Goal: Communication & Community: Answer question/provide support

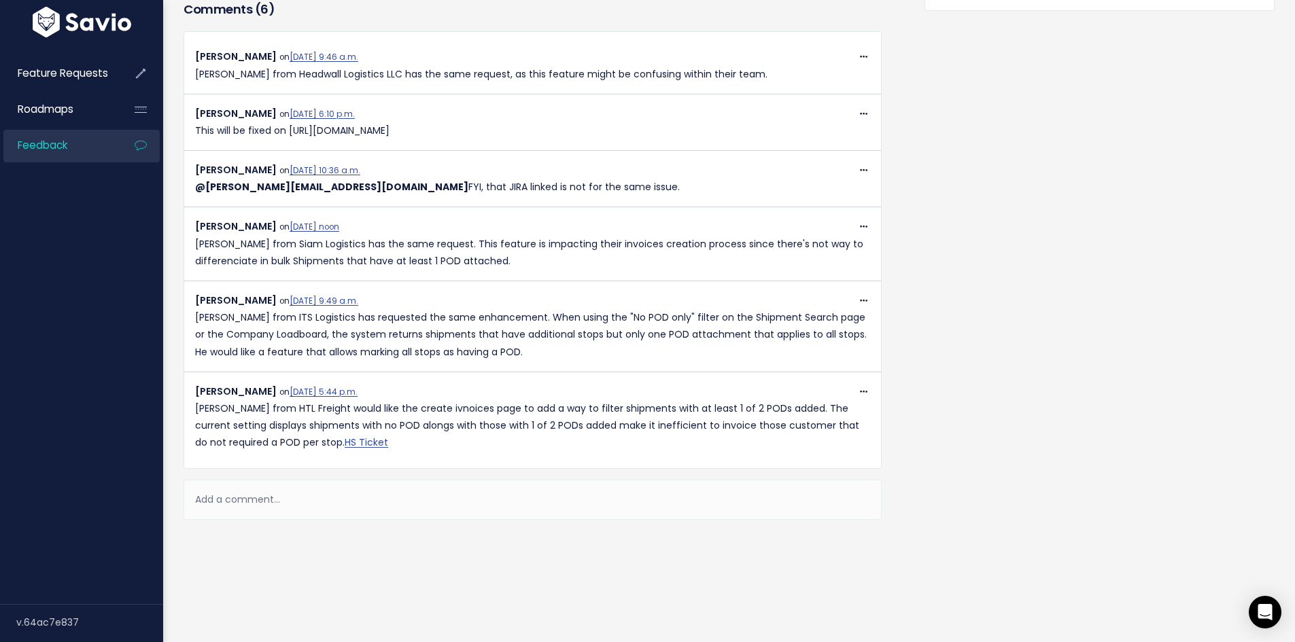
scroll to position [530, 0]
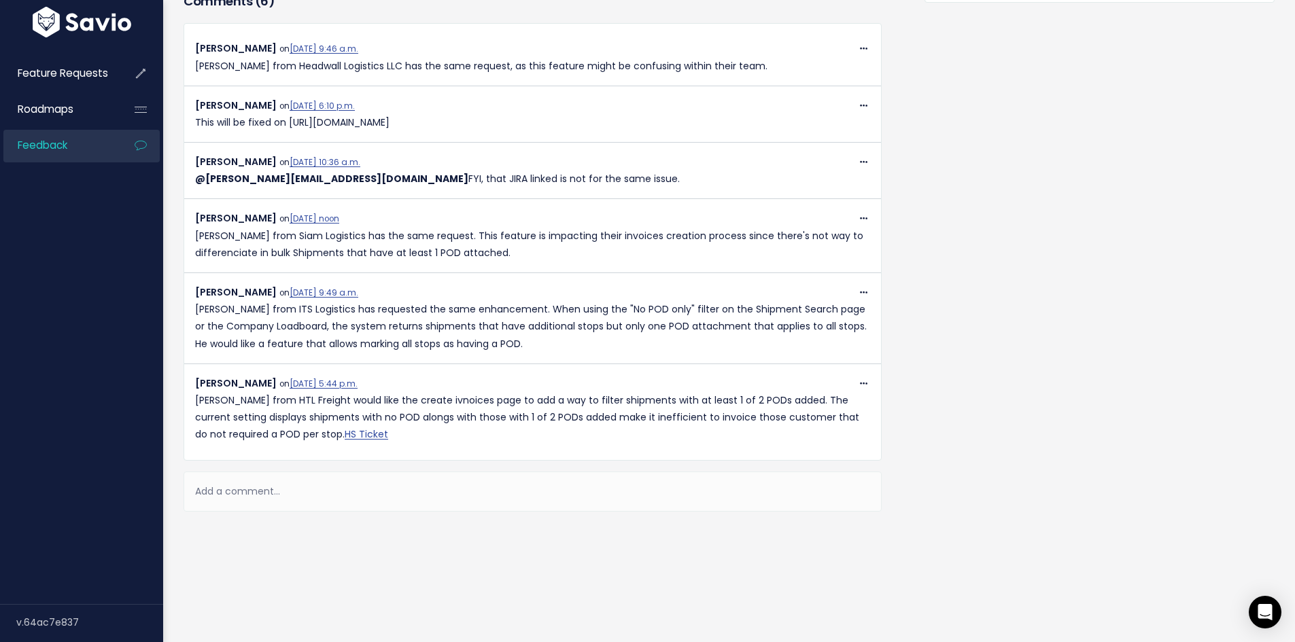
click at [311, 487] on div "Add a comment..." at bounding box center [533, 492] width 698 height 40
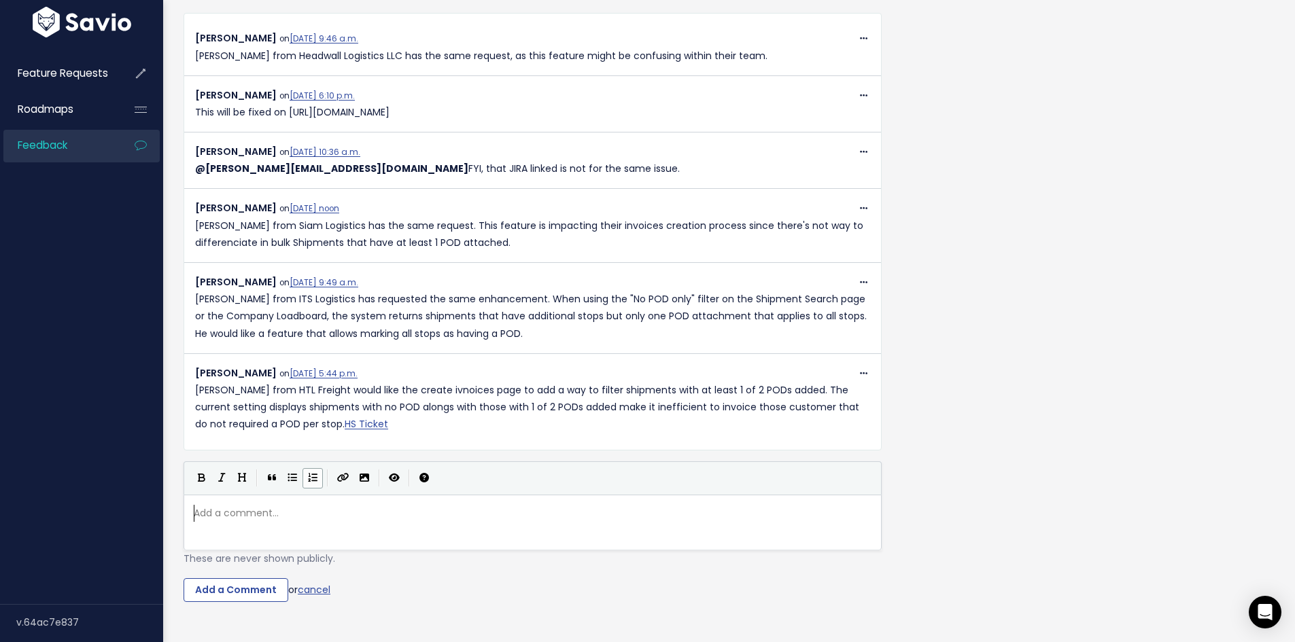
scroll to position [5, 0]
paste textarea
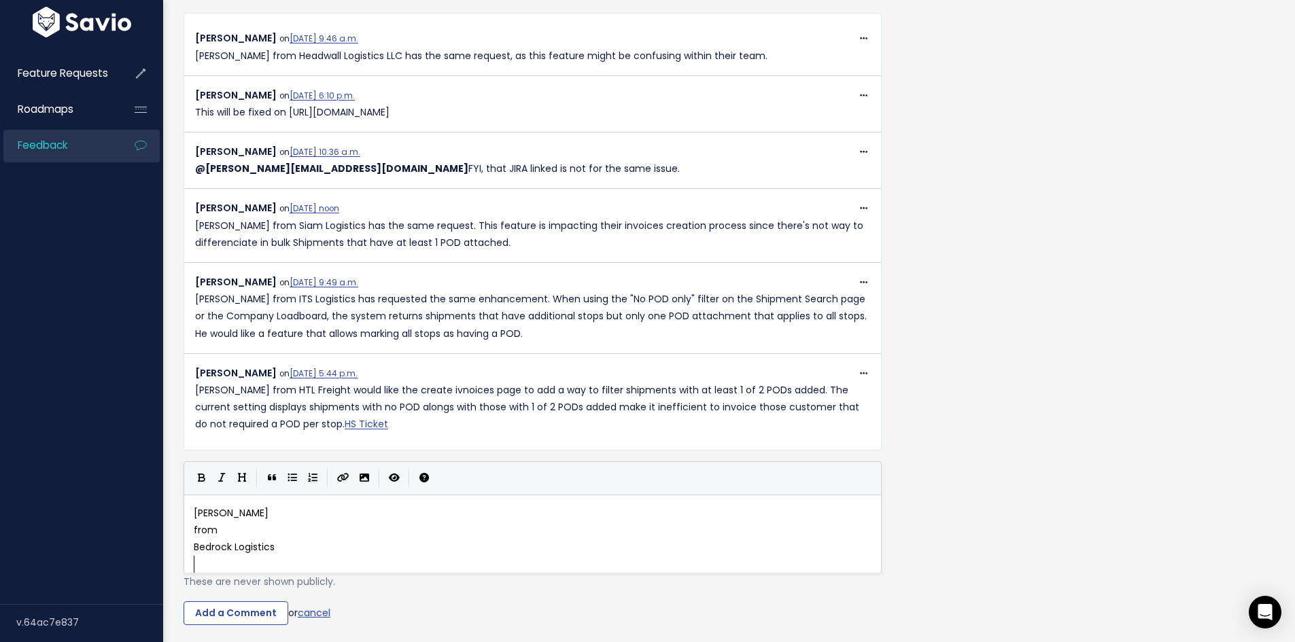
click at [194, 531] on span "from" at bounding box center [206, 530] width 24 height 14
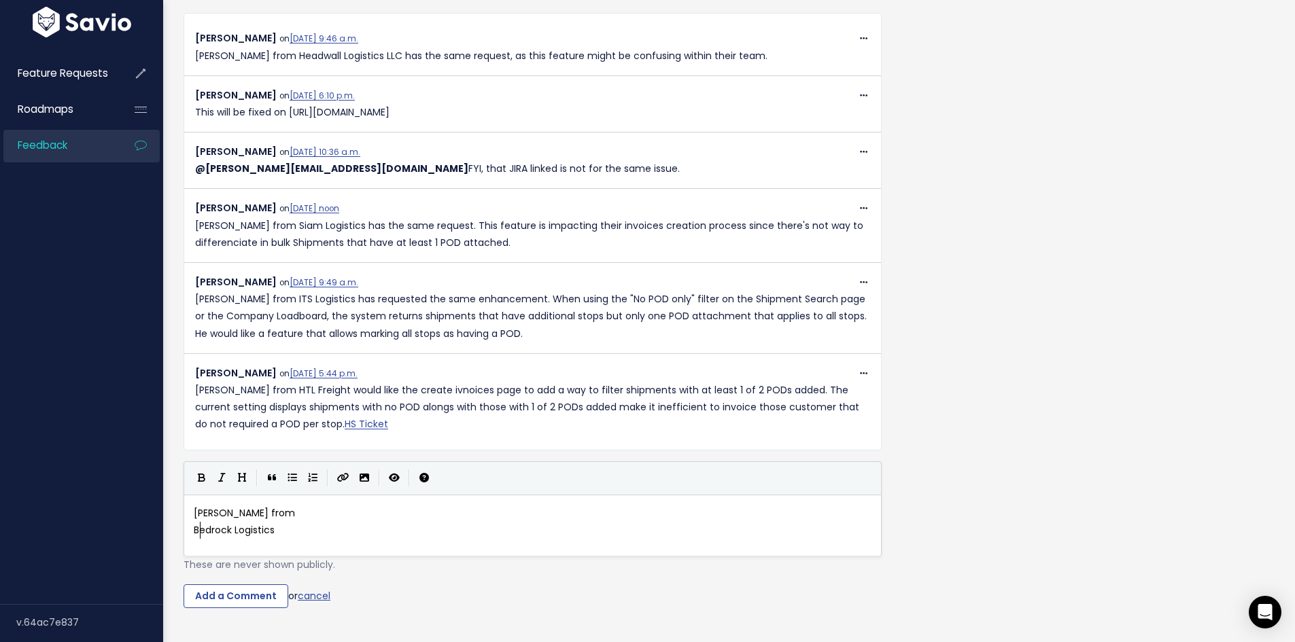
click at [197, 525] on span "Bedrock Logistics" at bounding box center [234, 530] width 81 height 14
click at [196, 525] on span "Bedrock Logistics" at bounding box center [234, 530] width 81 height 14
click at [424, 519] on pre "[PERSON_NAME] from Bedrock Logistics" at bounding box center [537, 513] width 693 height 17
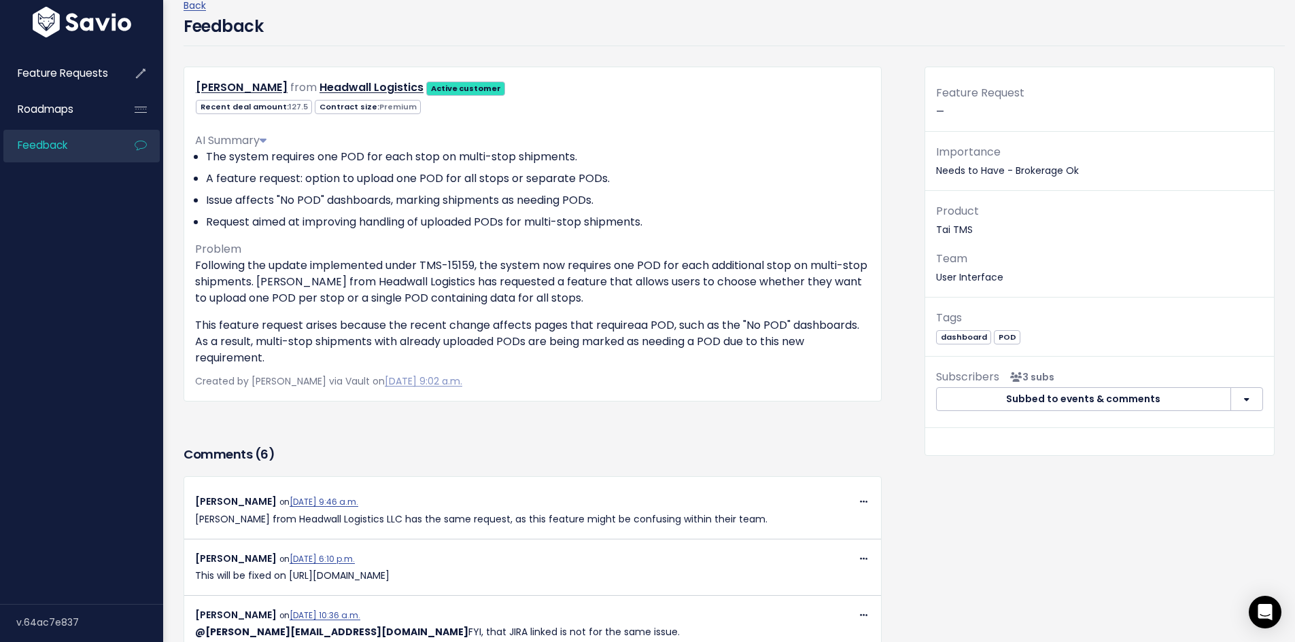
scroll to position [54, 0]
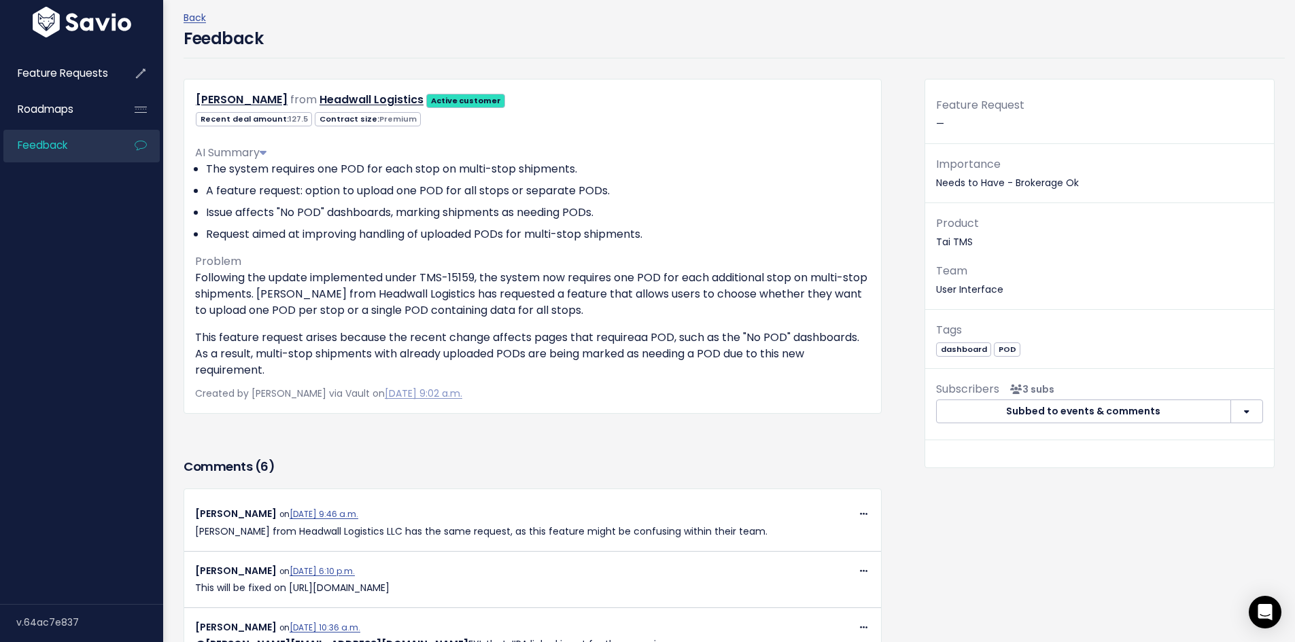
type textarea "is requesting the warning icon to be"
drag, startPoint x: 508, startPoint y: 294, endPoint x: 653, endPoint y: 314, distance: 146.2
click at [653, 314] on p "Following the update implemented under TMS-15159, the system now requires one P…" at bounding box center [532, 294] width 675 height 49
copy p "has requested a feature that allows users to choose whether they want to upload…"
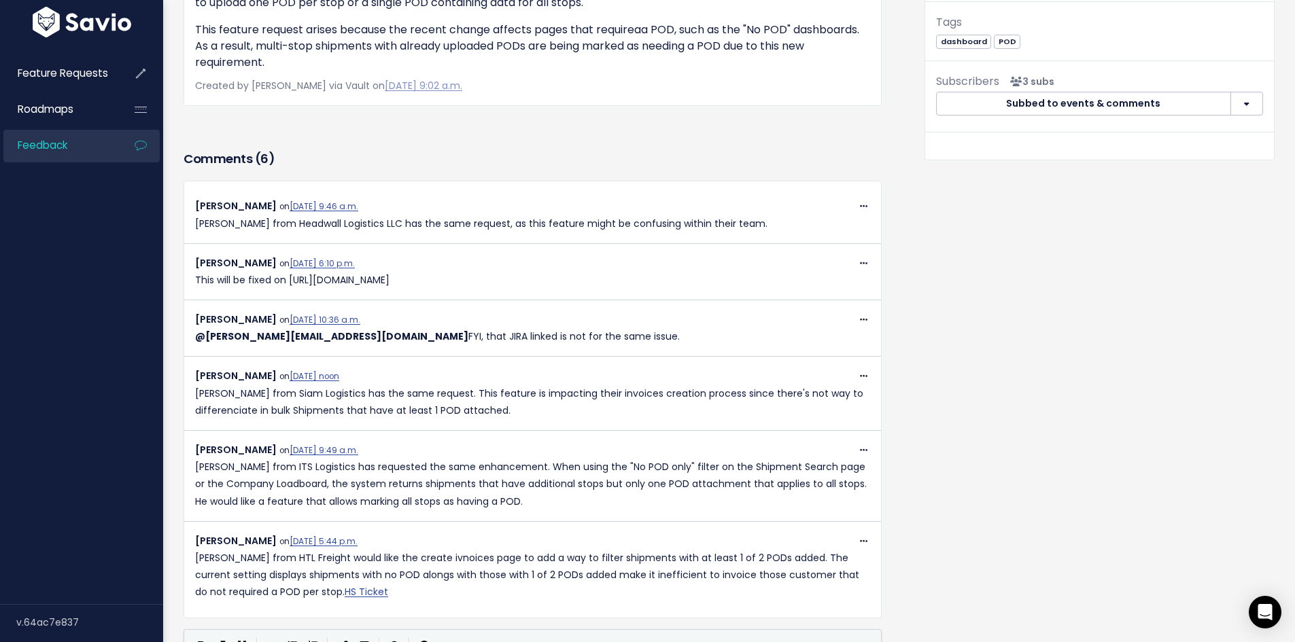
scroll to position [631, 0]
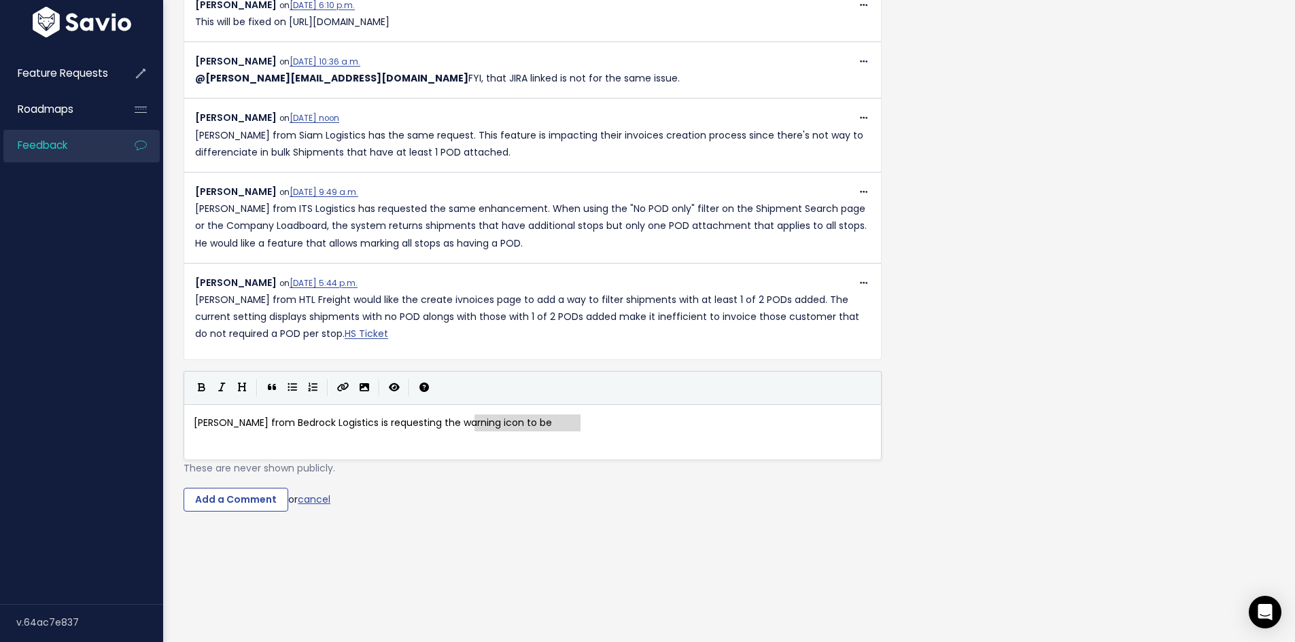
type textarea "the warning icon to be"
drag, startPoint x: 610, startPoint y: 411, endPoint x: 472, endPoint y: 415, distance: 137.4
paste textarea
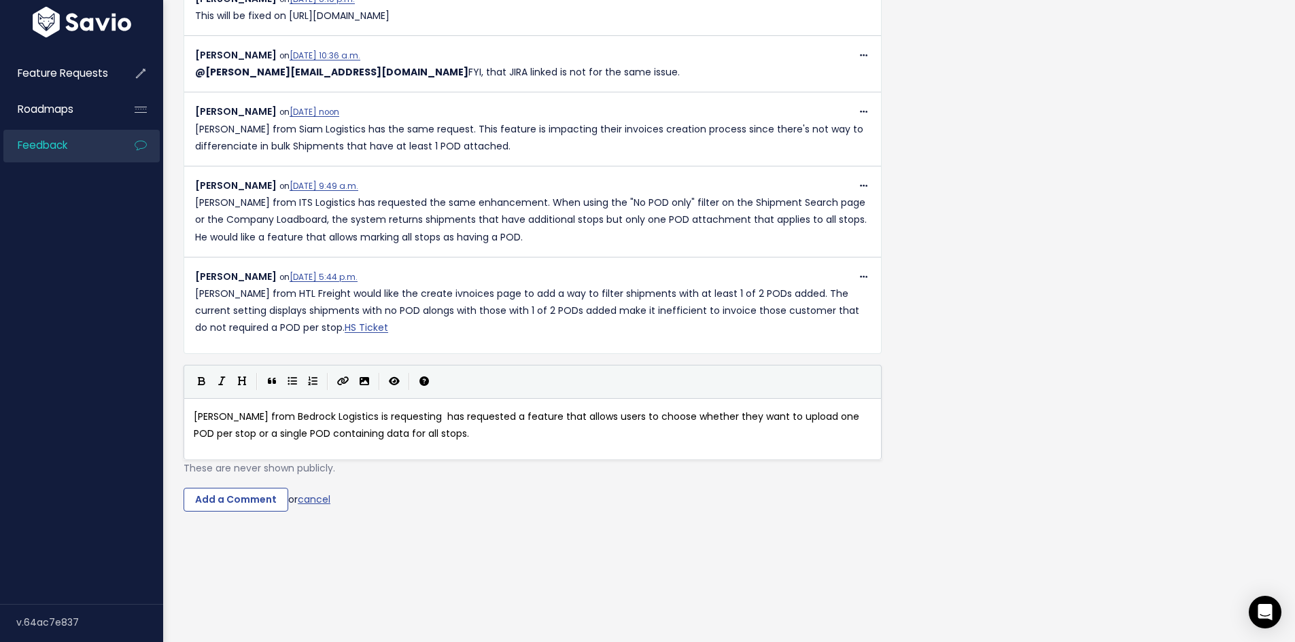
click at [474, 413] on span "[PERSON_NAME] from Bedrock Logistics is requesting has requested a feature that…" at bounding box center [528, 425] width 668 height 31
click at [529, 410] on span "[PERSON_NAME] from Bedrock Logistics is requesting has requested a feature that…" at bounding box center [528, 425] width 668 height 31
type textarea "requested"
click at [463, 430] on pre "[PERSON_NAME] from Bedrock Logistics is requesting a feature that allows users …" at bounding box center [537, 426] width 693 height 34
click at [239, 378] on icon "Heading" at bounding box center [242, 382] width 8 height 10
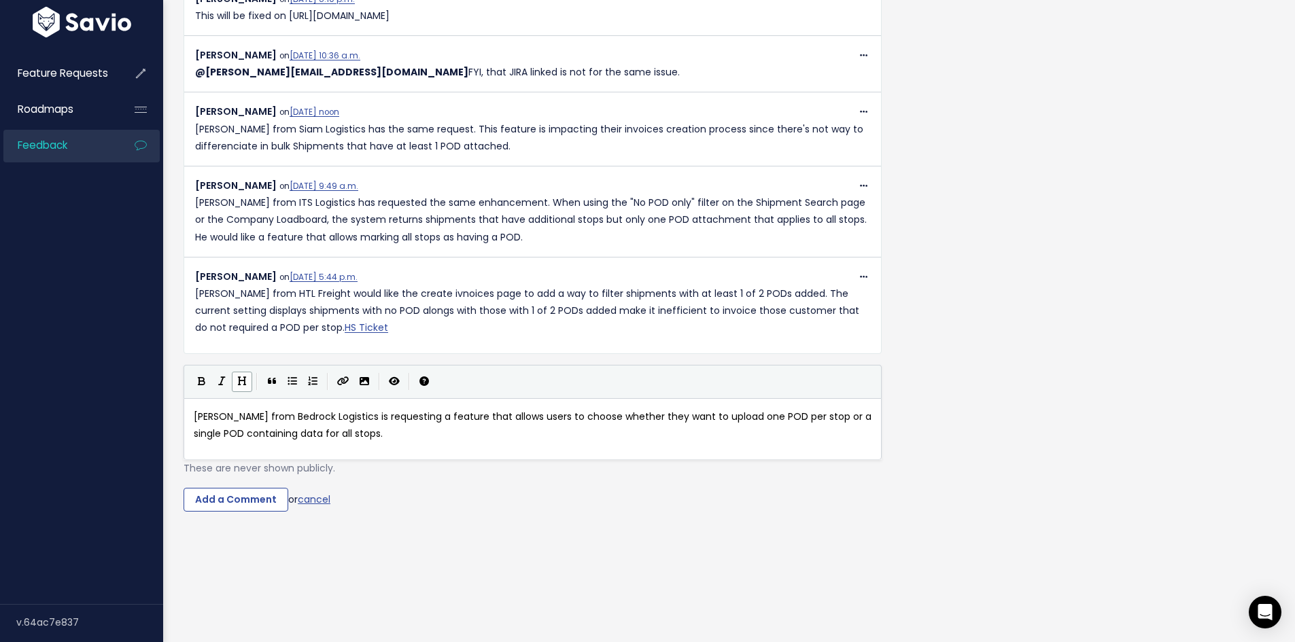
scroll to position [5, 0]
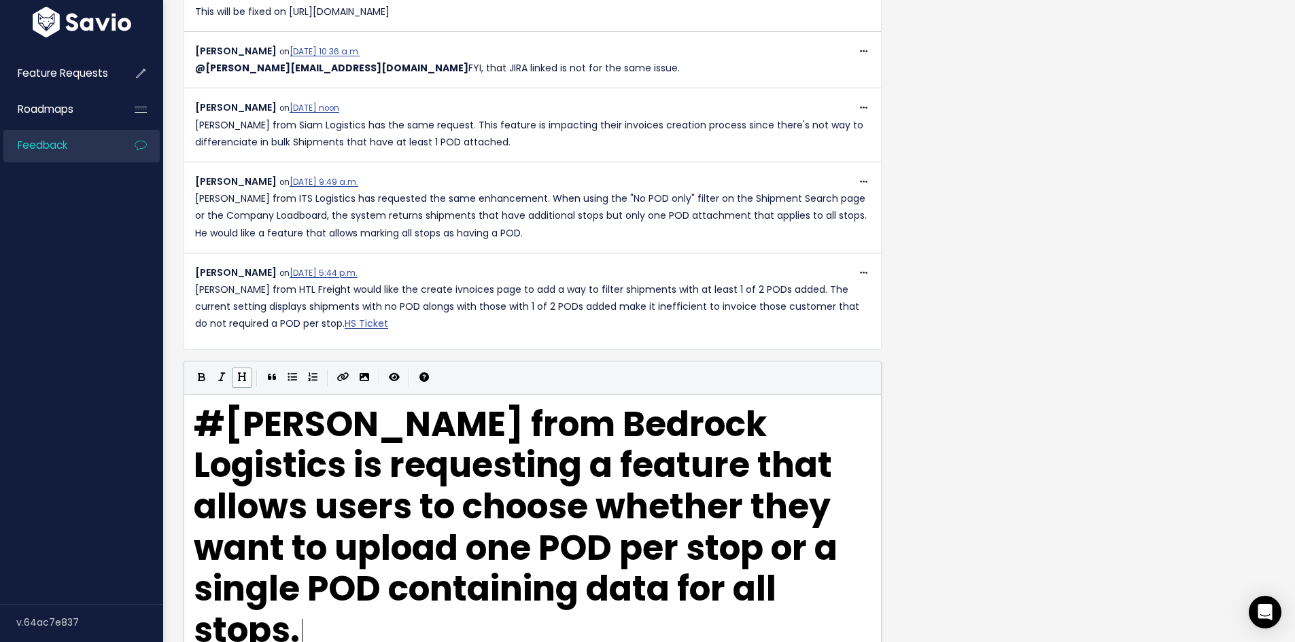
click at [242, 380] on icon "Heading" at bounding box center [242, 377] width 8 height 10
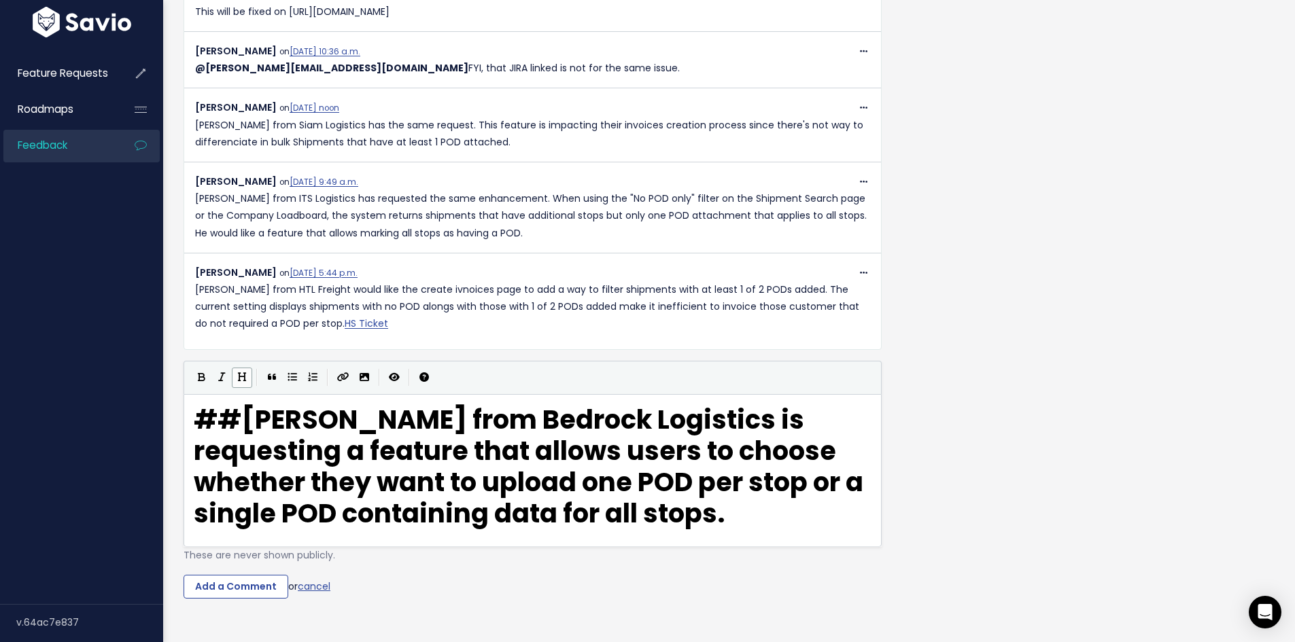
click at [242, 380] on icon "Heading" at bounding box center [242, 377] width 8 height 10
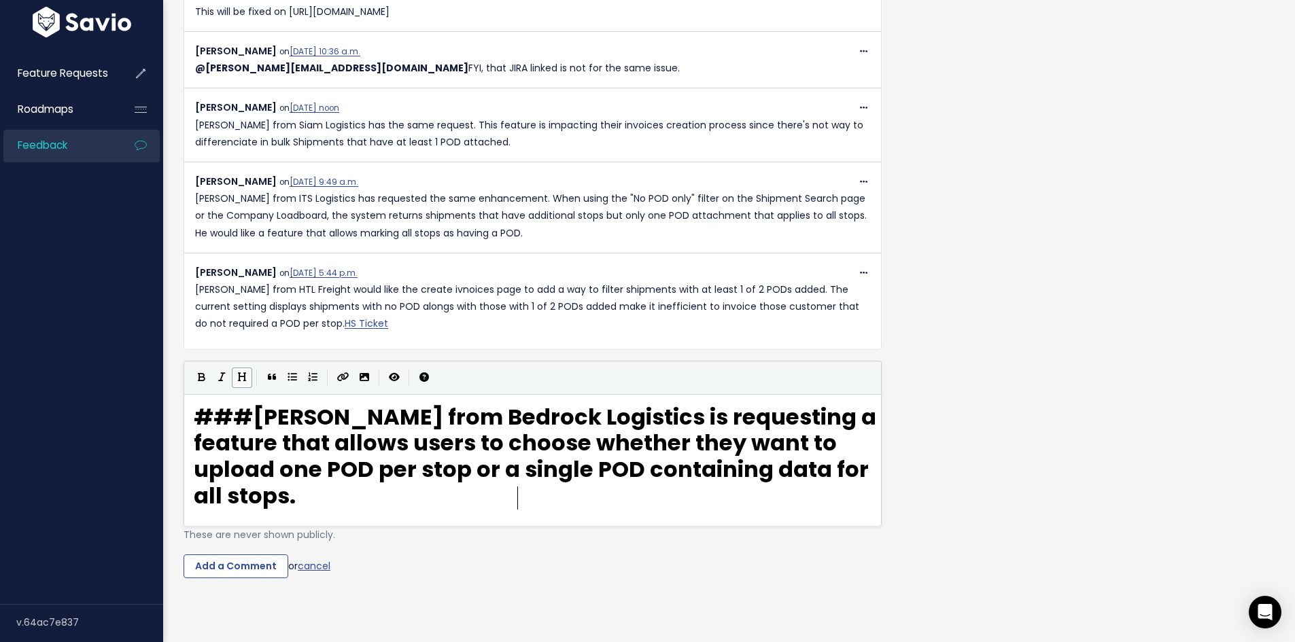
click at [242, 380] on icon "Heading" at bounding box center [242, 377] width 8 height 10
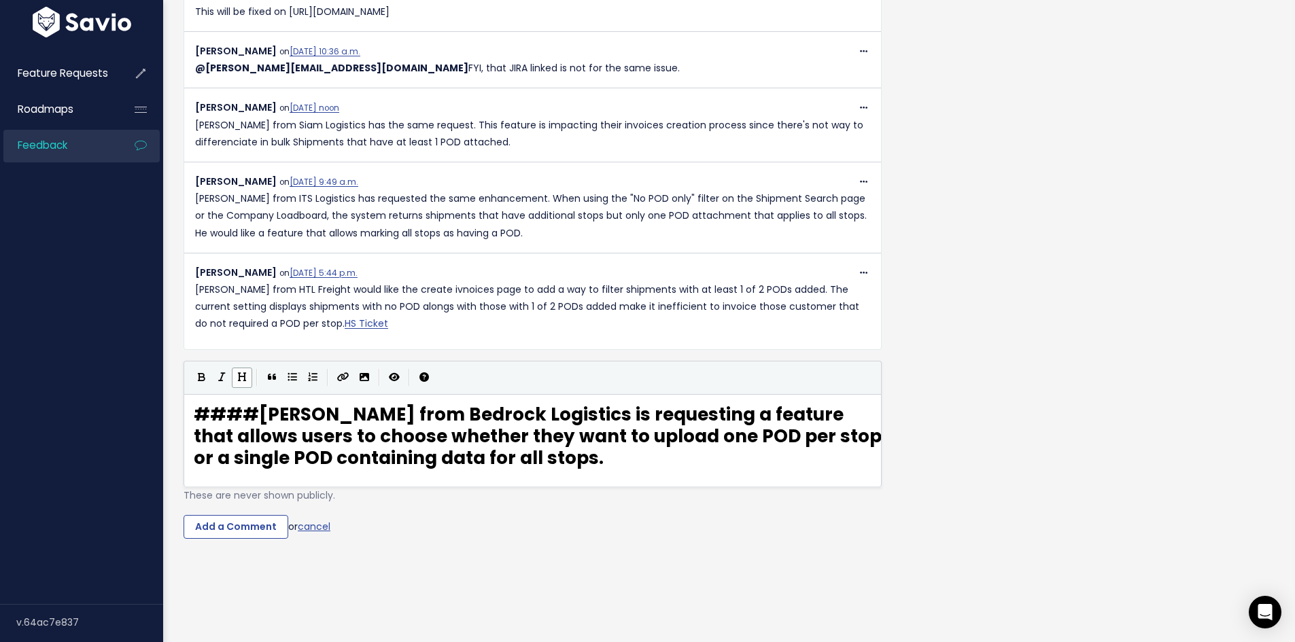
click at [242, 380] on icon "Heading" at bounding box center [242, 377] width 8 height 10
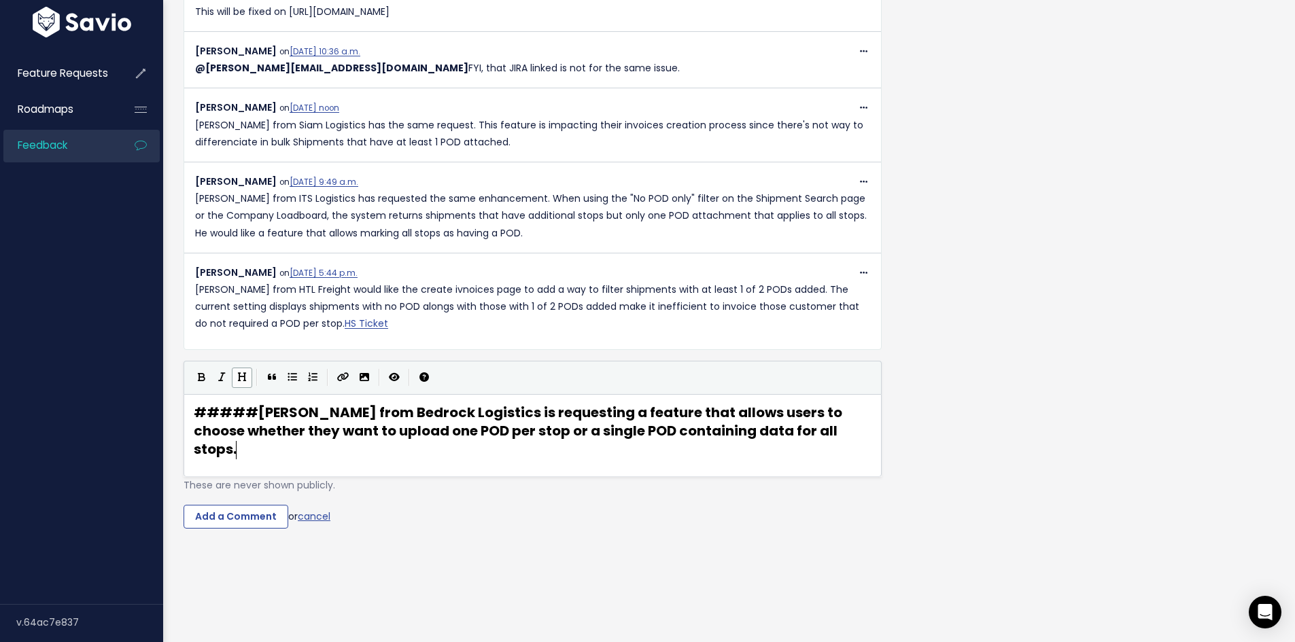
click at [242, 380] on icon "Heading" at bounding box center [242, 377] width 8 height 10
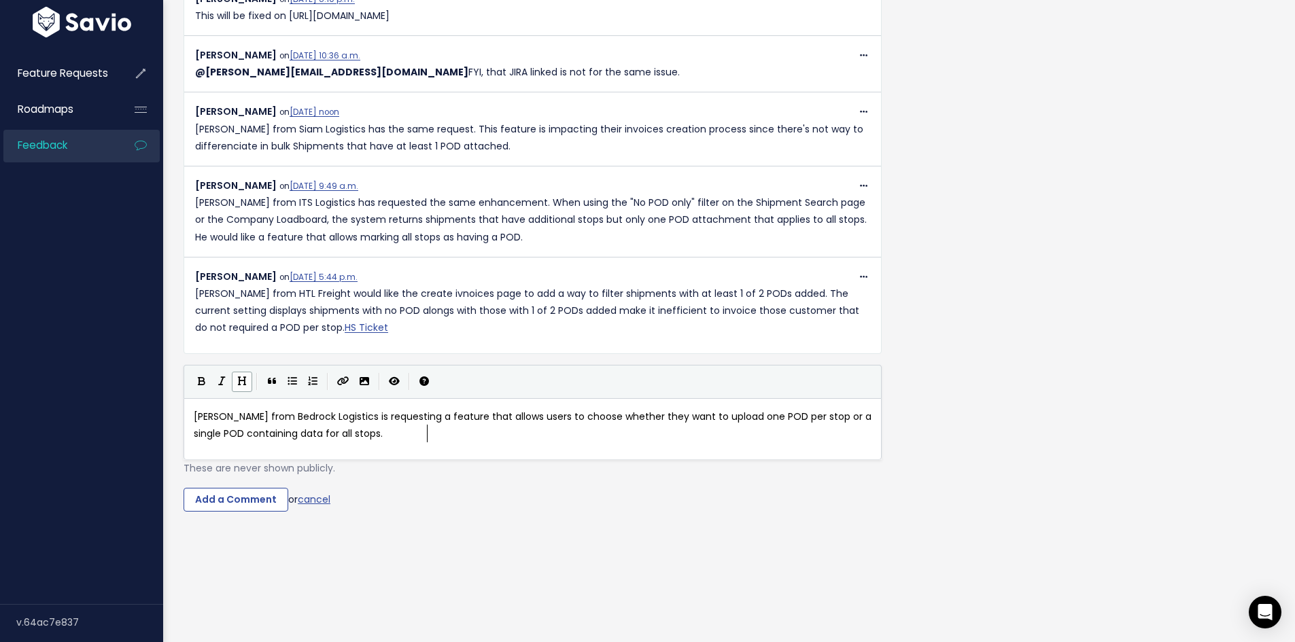
scroll to position [647, 0]
click at [340, 372] on button "Create Link" at bounding box center [343, 382] width 22 height 20
type textarea "Ticket"
type textarea "https://"
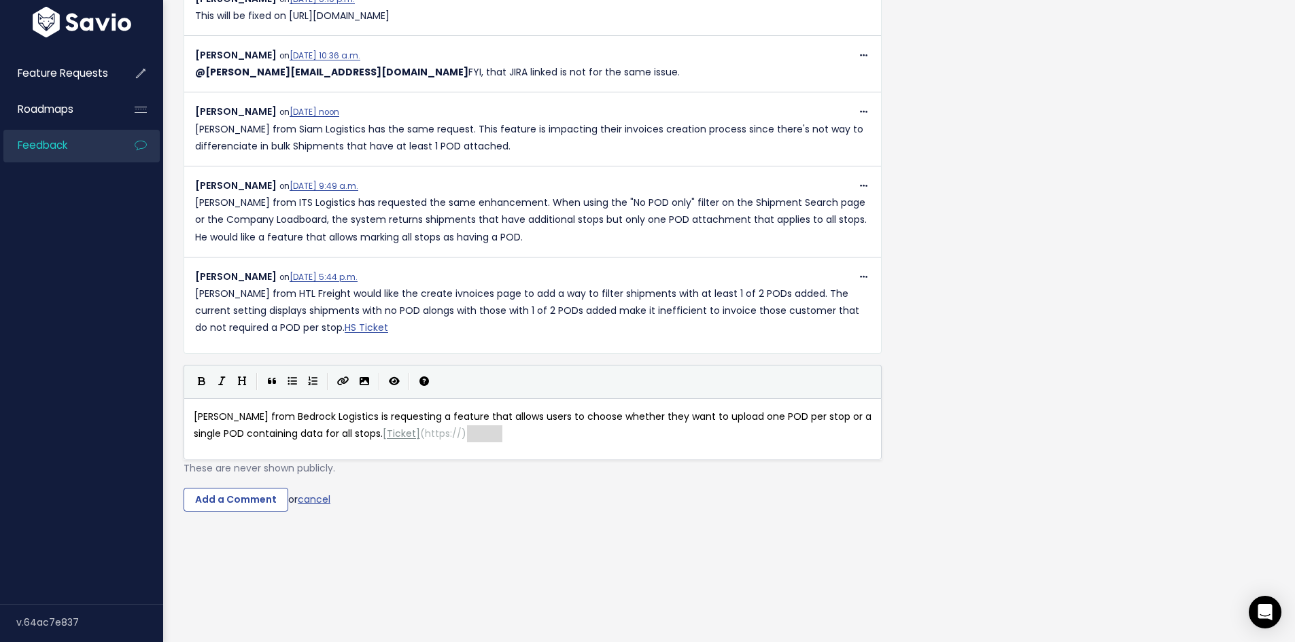
drag, startPoint x: 467, startPoint y: 410, endPoint x: 504, endPoint y: 411, distance: 37.4
click at [241, 488] on input "Add a Comment" at bounding box center [236, 500] width 105 height 24
